Goal: Navigation & Orientation: Find specific page/section

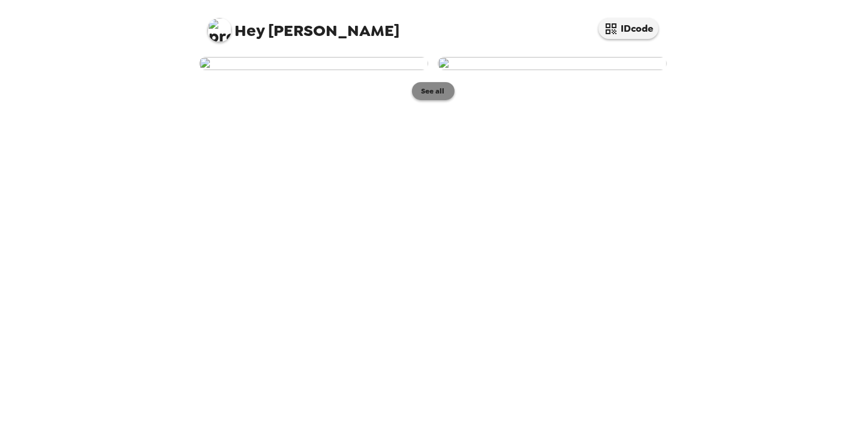
click at [440, 100] on button "See all" at bounding box center [433, 91] width 43 height 18
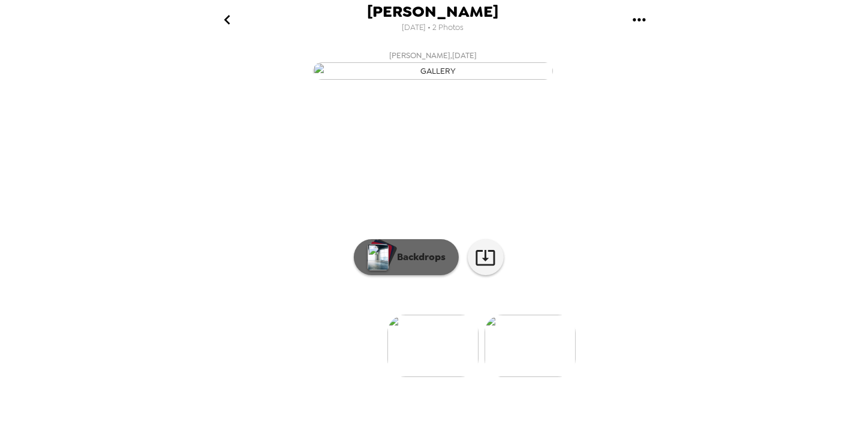
click at [432, 264] on p "Backdrops" at bounding box center [418, 257] width 55 height 14
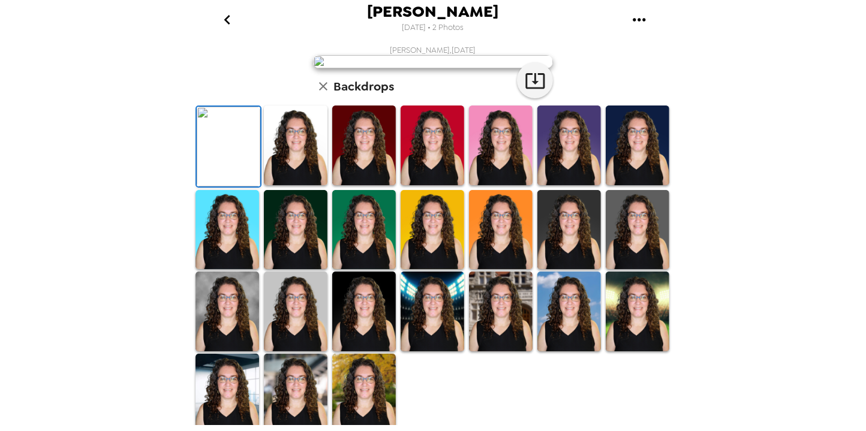
click at [228, 20] on icon "go back" at bounding box center [227, 19] width 19 height 19
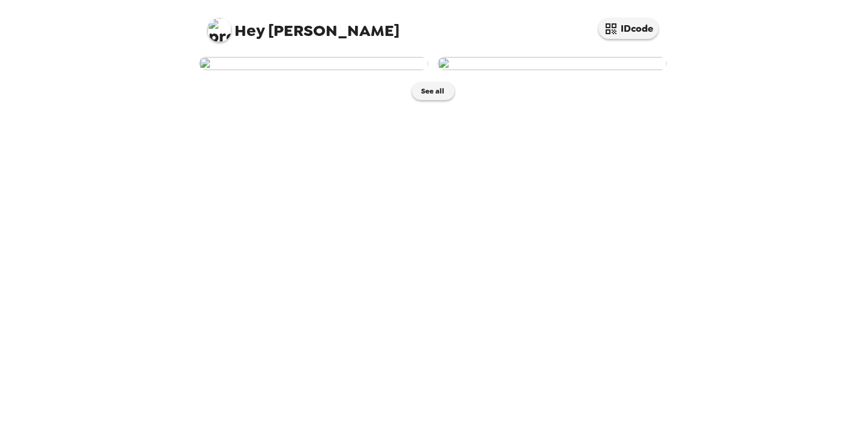
click at [589, 70] on img at bounding box center [552, 63] width 229 height 13
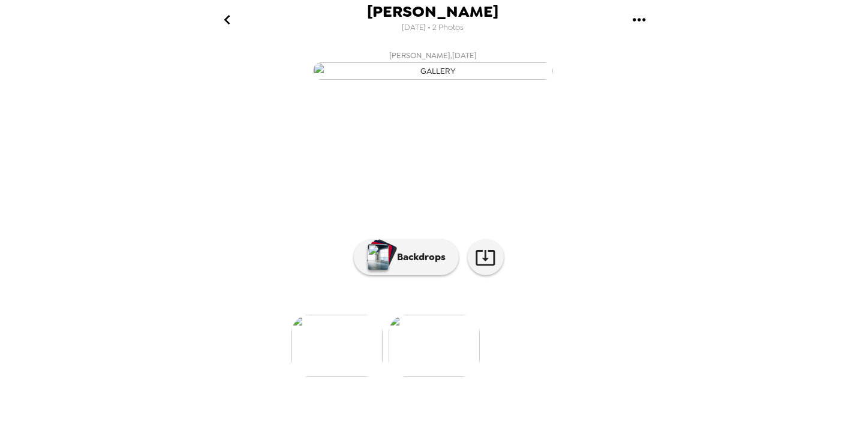
scroll to position [85, 0]
click at [419, 264] on p "Backdrops" at bounding box center [418, 257] width 55 height 14
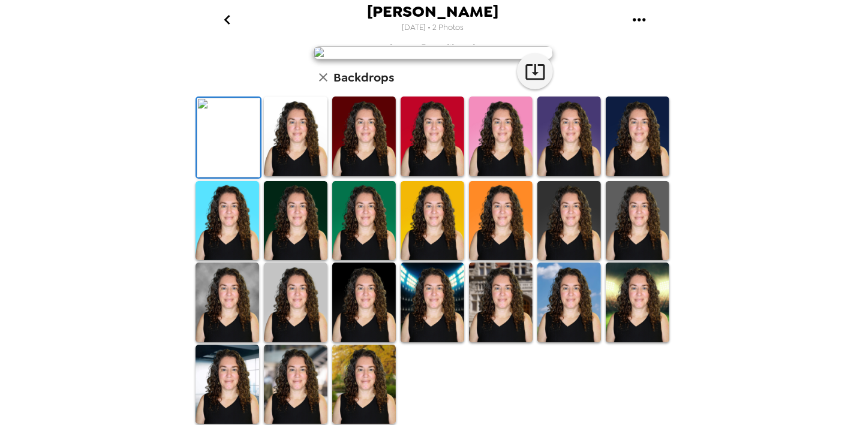
scroll to position [182, 0]
click at [384, 176] on img at bounding box center [364, 137] width 64 height 80
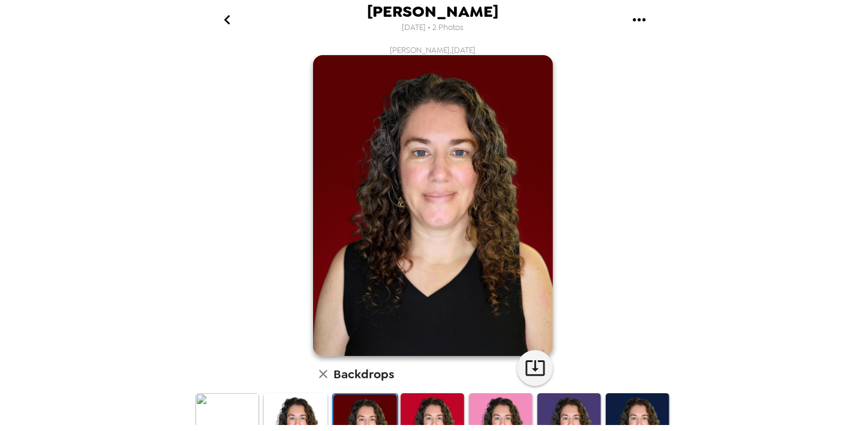
scroll to position [192, 0]
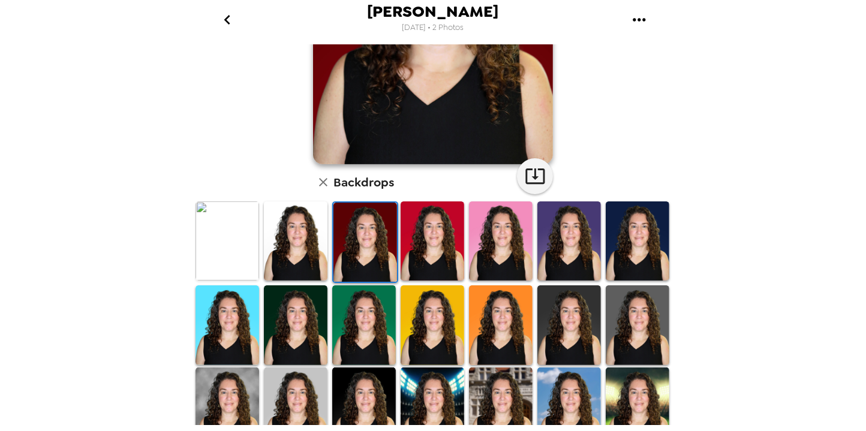
click at [374, 291] on img at bounding box center [364, 324] width 64 height 79
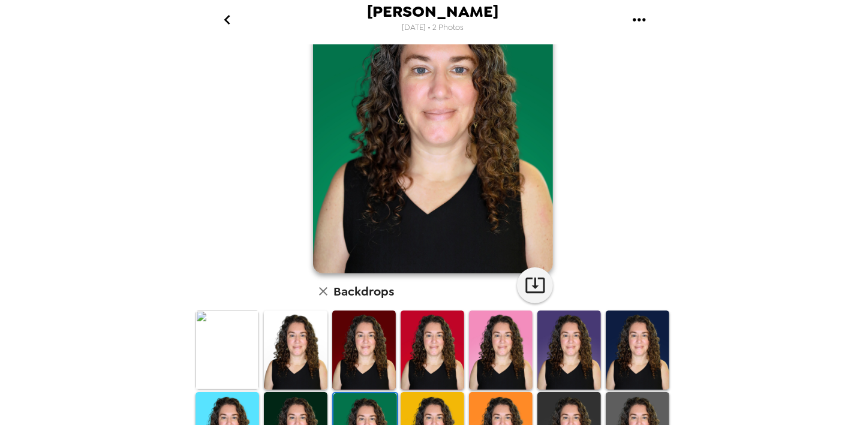
scroll to position [144, 0]
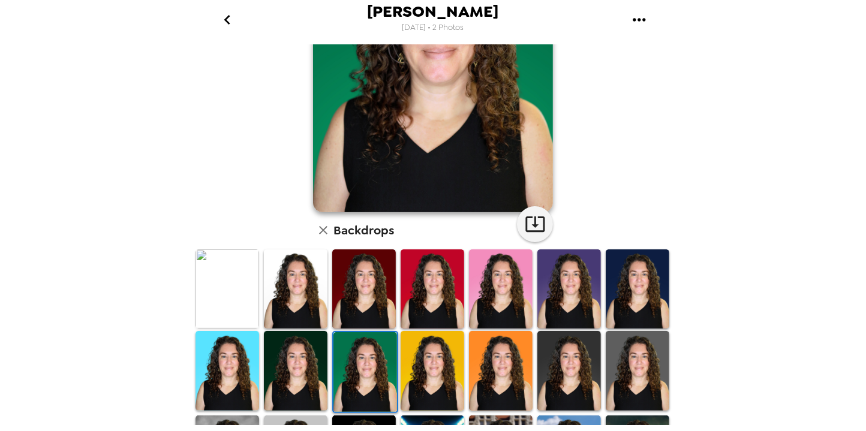
click at [313, 346] on img at bounding box center [296, 370] width 64 height 79
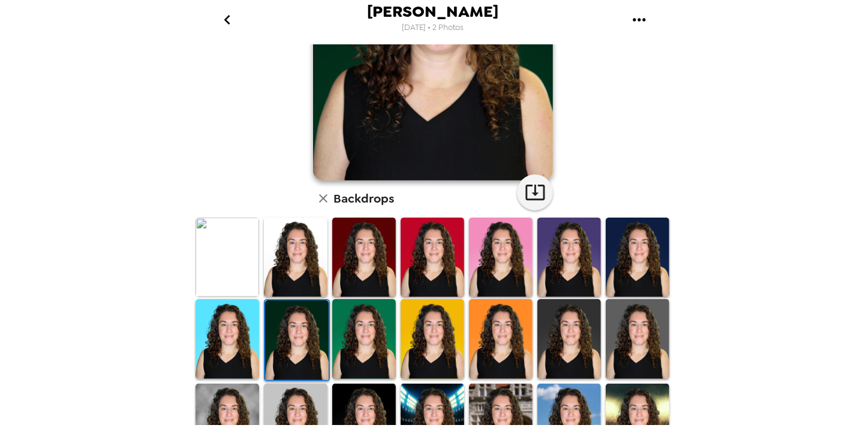
scroll to position [192, 0]
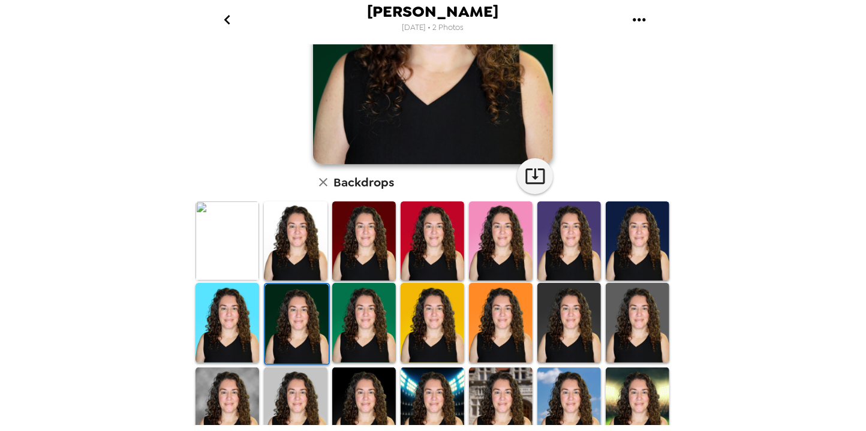
click at [252, 290] on img at bounding box center [227, 322] width 64 height 79
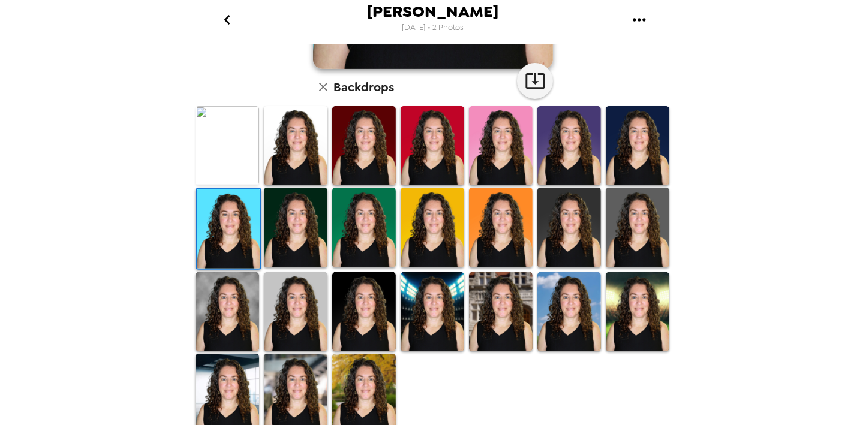
scroll to position [288, 0]
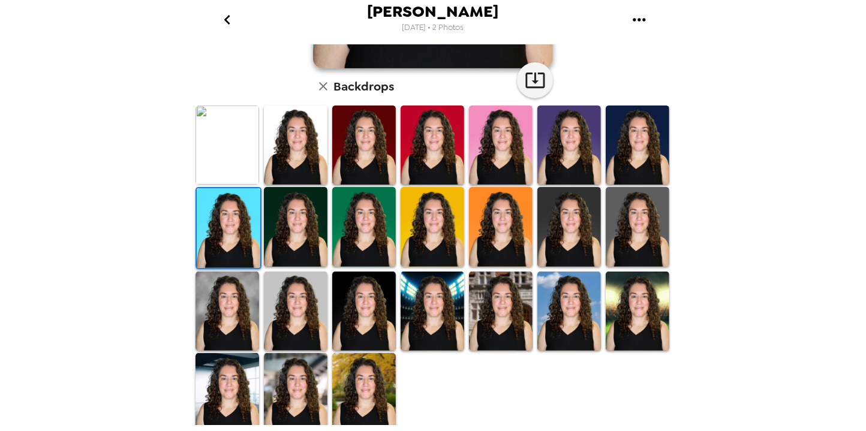
click at [640, 197] on img at bounding box center [637, 226] width 64 height 79
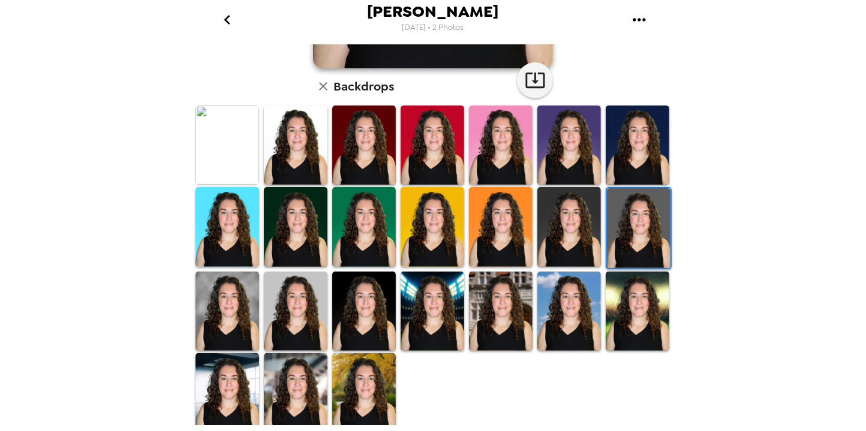
click at [574, 288] on img at bounding box center [569, 311] width 64 height 79
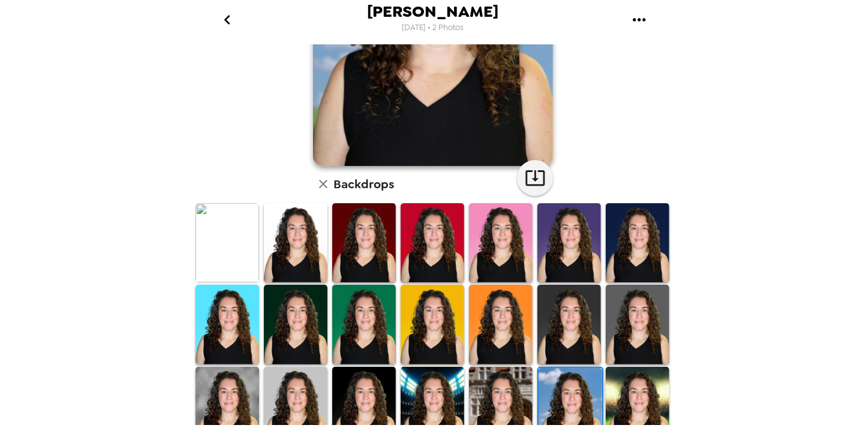
scroll to position [192, 0]
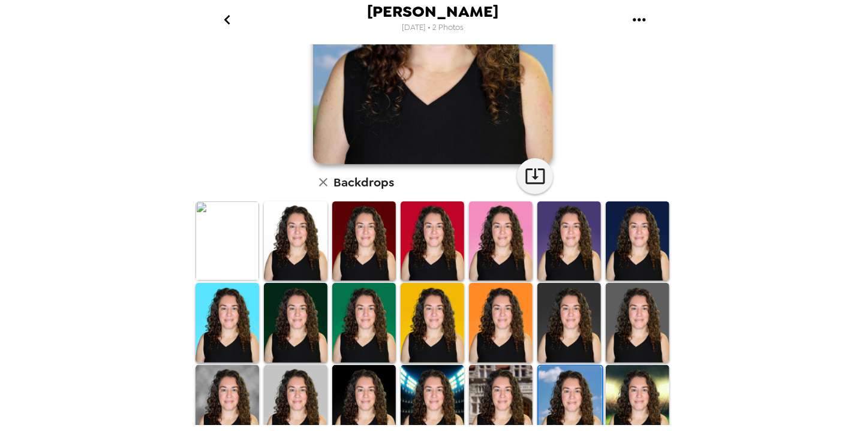
click at [517, 291] on img at bounding box center [501, 322] width 64 height 79
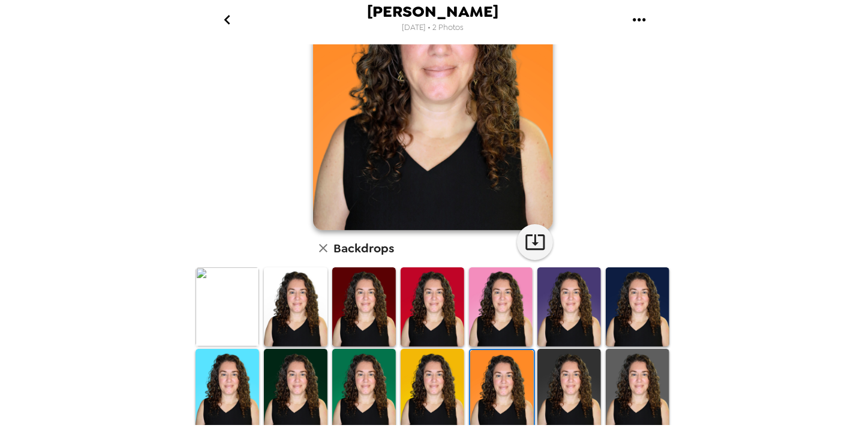
scroll to position [239, 0]
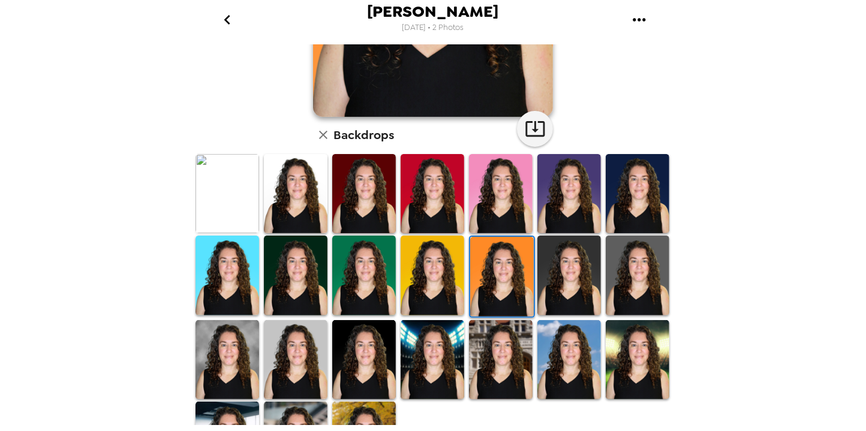
click at [509, 200] on img at bounding box center [501, 193] width 64 height 79
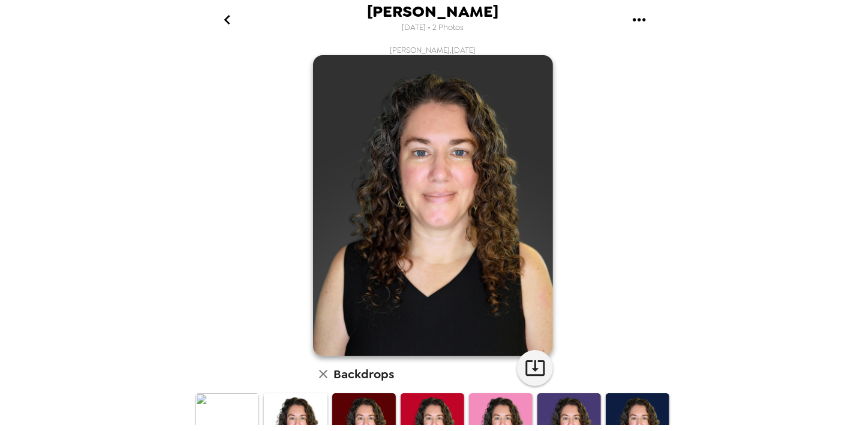
scroll to position [96, 0]
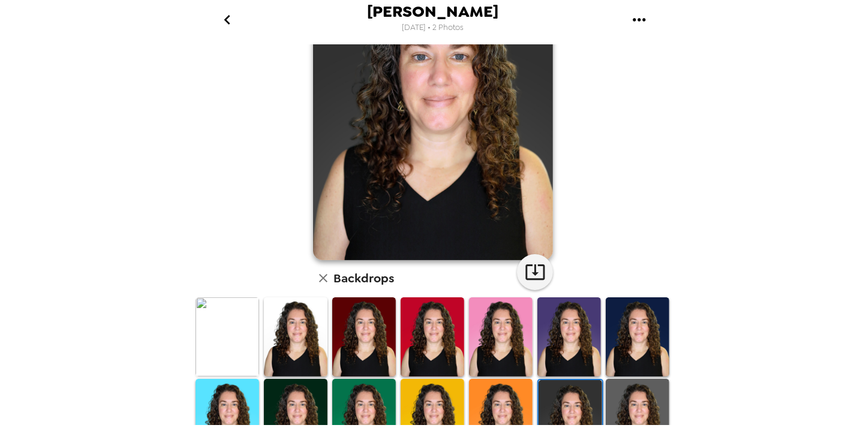
click at [608, 350] on img at bounding box center [637, 336] width 64 height 79
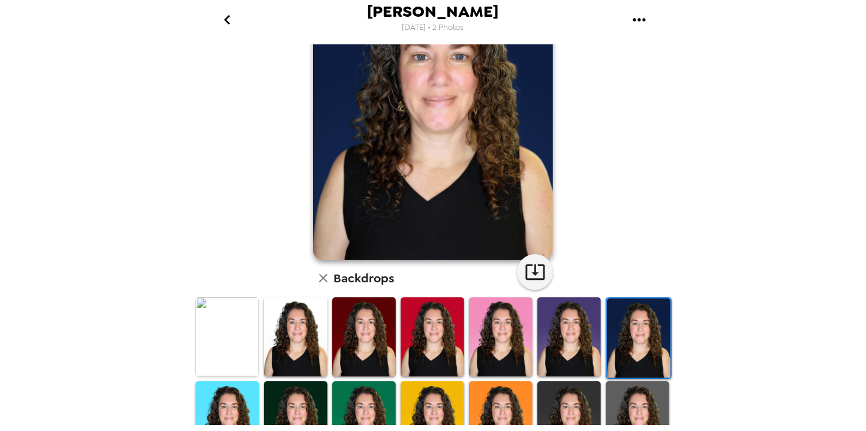
click at [548, 398] on img at bounding box center [569, 420] width 64 height 79
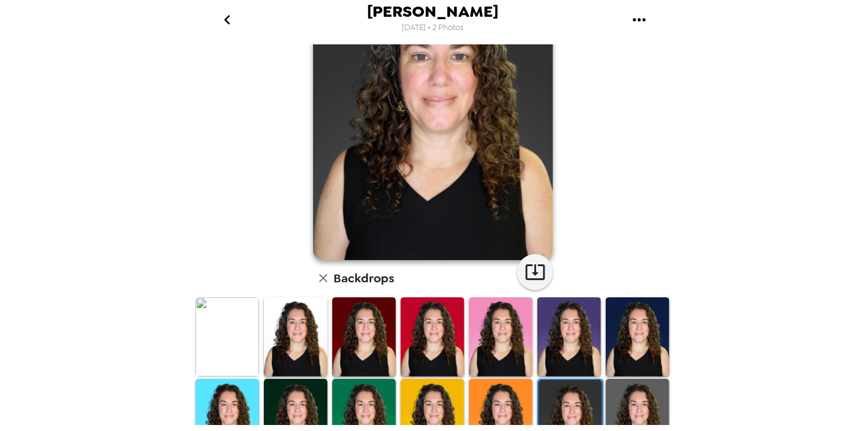
click at [615, 354] on img at bounding box center [637, 336] width 64 height 79
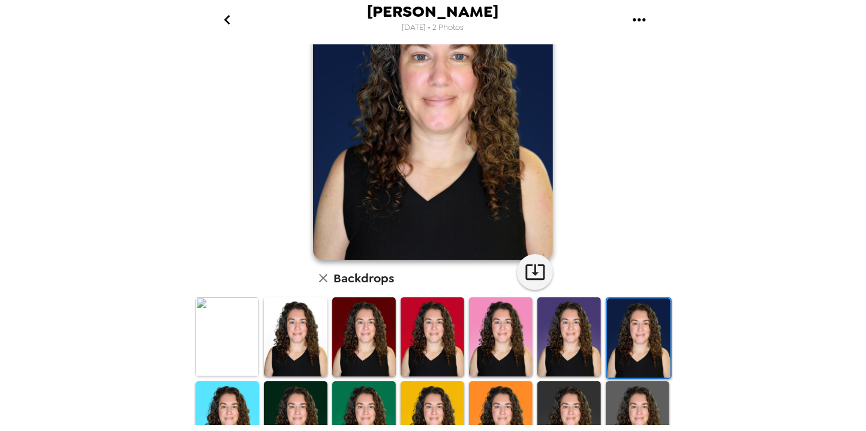
click at [553, 394] on img at bounding box center [569, 420] width 64 height 79
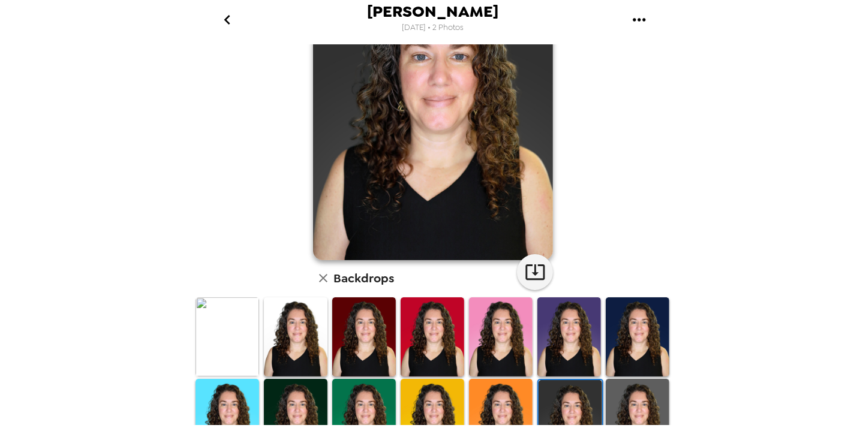
click at [512, 363] on img at bounding box center [501, 336] width 64 height 79
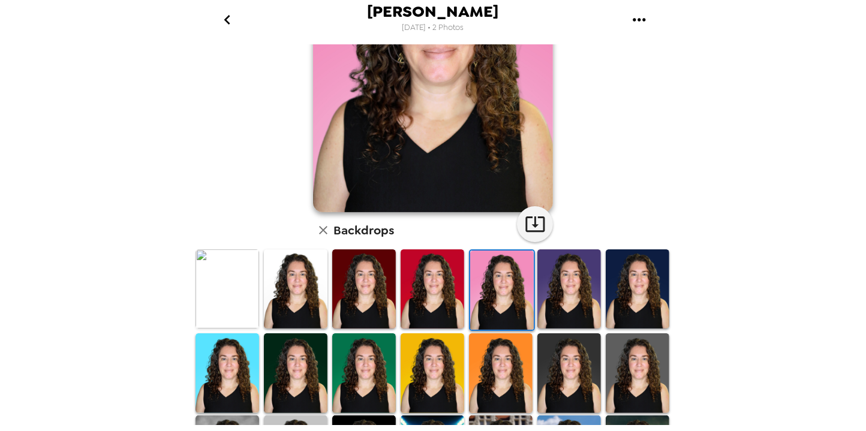
scroll to position [192, 0]
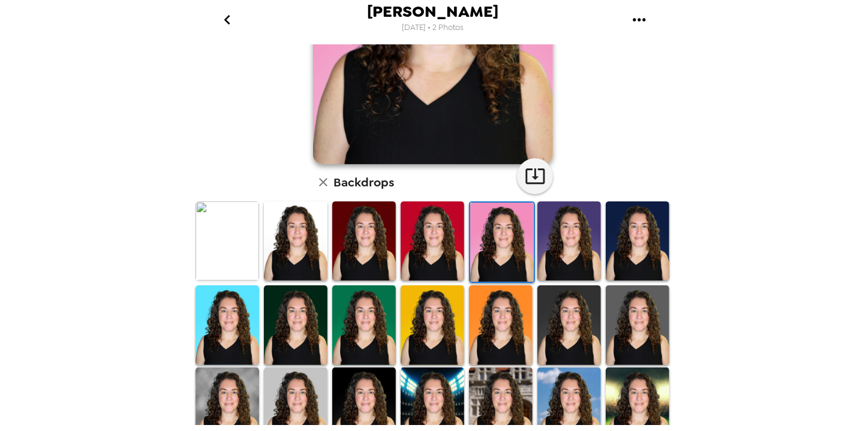
click at [562, 353] on img at bounding box center [569, 324] width 64 height 79
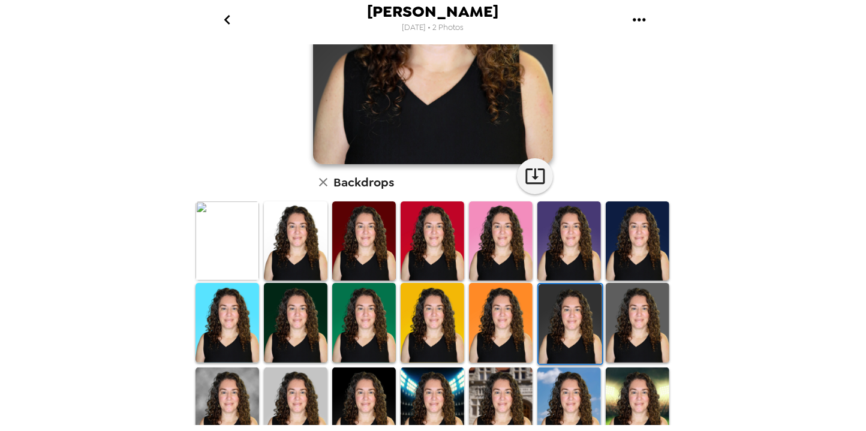
click at [632, 341] on img at bounding box center [637, 322] width 64 height 79
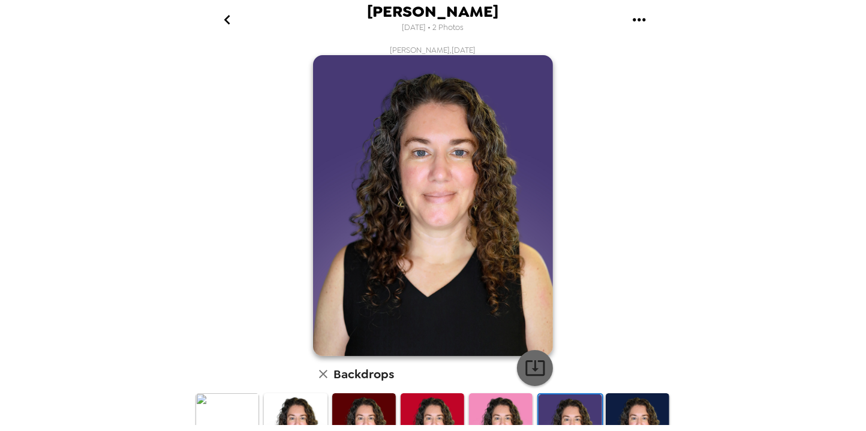
click at [536, 363] on icon "button" at bounding box center [534, 367] width 21 height 21
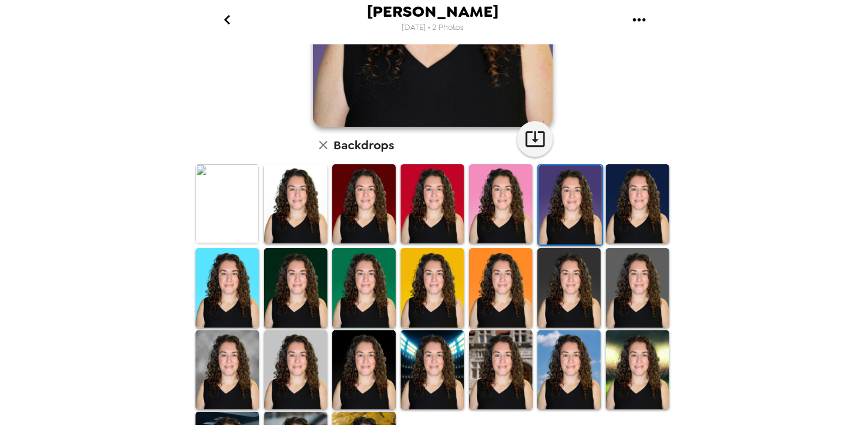
scroll to position [239, 0]
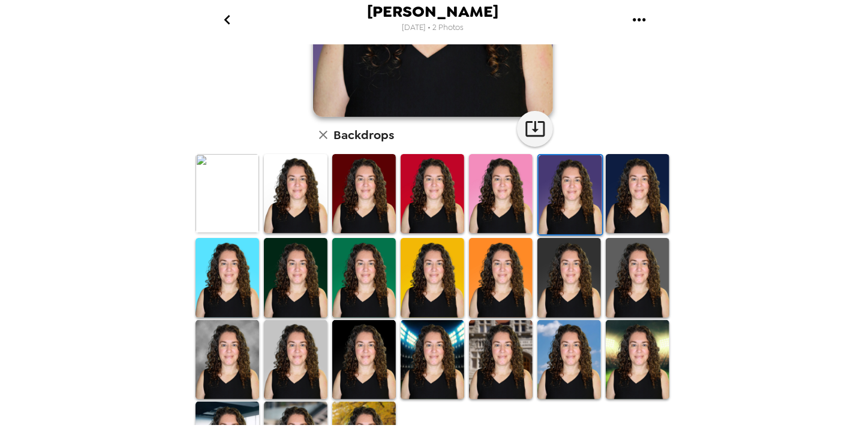
click at [373, 288] on img at bounding box center [364, 277] width 64 height 79
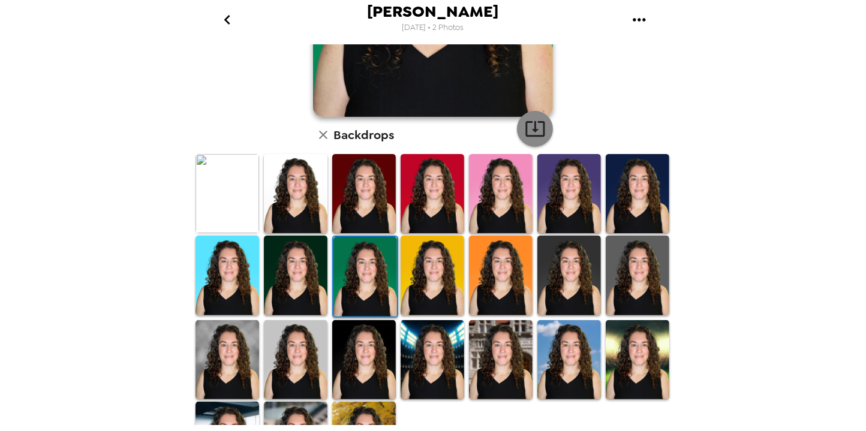
click at [537, 134] on icon "button" at bounding box center [534, 128] width 21 height 21
click at [307, 266] on img at bounding box center [296, 275] width 64 height 79
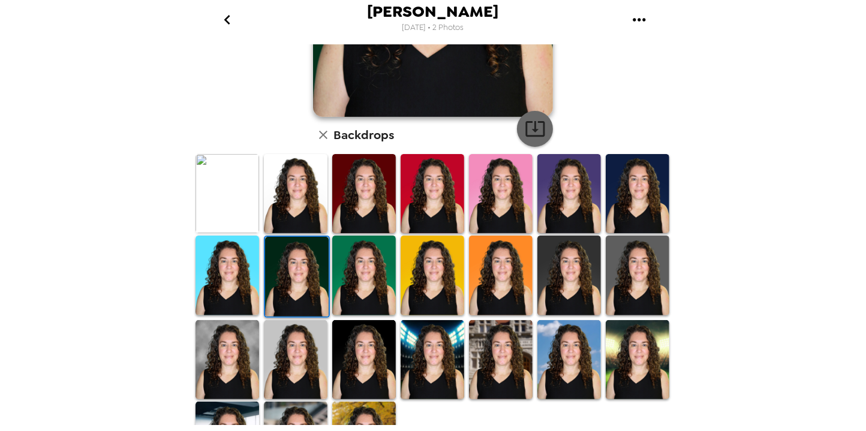
click at [527, 134] on icon "button" at bounding box center [534, 128] width 21 height 21
click at [585, 258] on img at bounding box center [569, 275] width 64 height 79
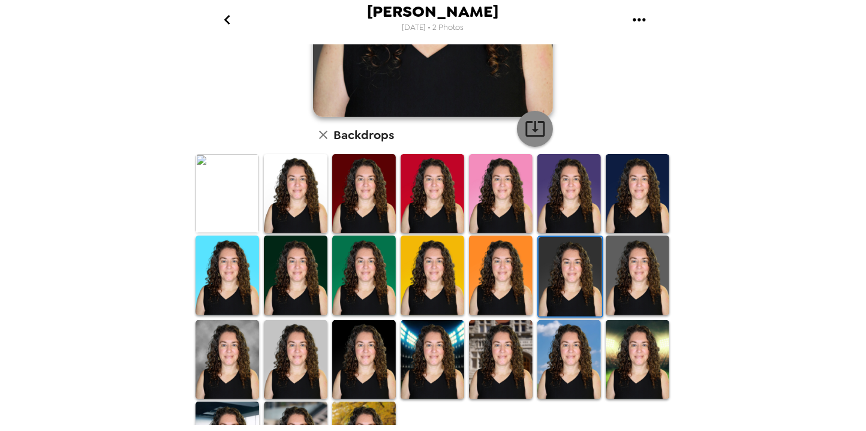
click at [536, 131] on icon "button" at bounding box center [534, 128] width 21 height 21
click at [312, 245] on img at bounding box center [296, 275] width 64 height 79
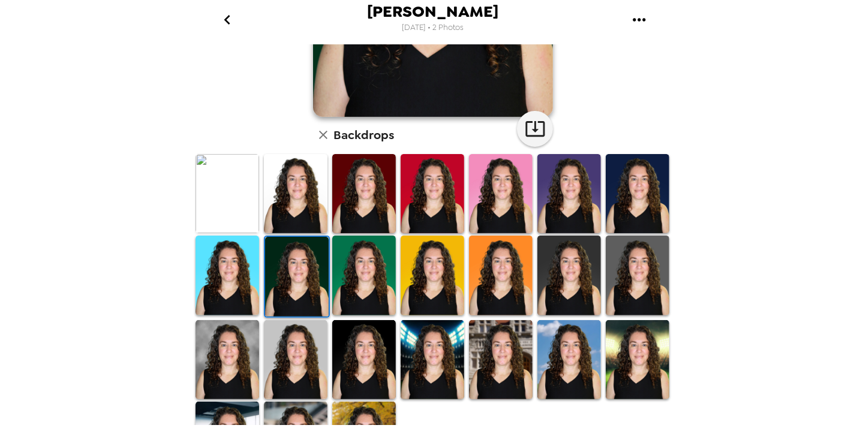
click at [159, 397] on div "Michelle Hendrix 9/29/2025 • 2 Photos Michelle Hendrix , 09-26-2025 Backdrops" at bounding box center [433, 215] width 866 height 431
click at [146, 406] on div "Michelle Hendrix 9/29/2025 • 2 Photos Michelle Hendrix , 09-26-2025 Backdrops" at bounding box center [433, 215] width 866 height 431
